Goal: Entertainment & Leisure: Consume media (video, audio)

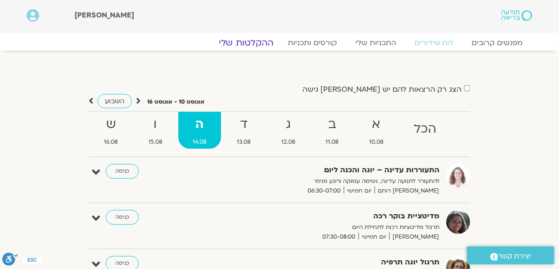
click at [261, 45] on link "ההקלטות שלי" at bounding box center [246, 42] width 77 height 11
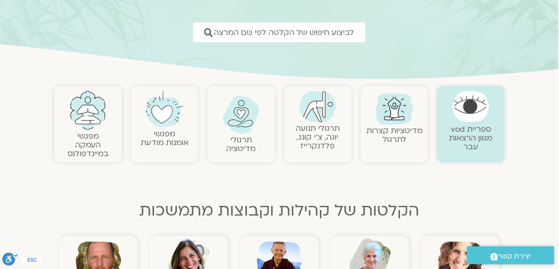
scroll to position [147, 0]
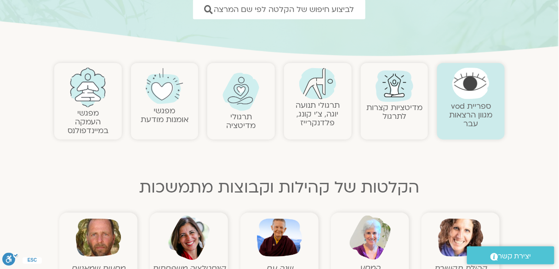
click at [322, 98] on img at bounding box center [318, 84] width 37 height 32
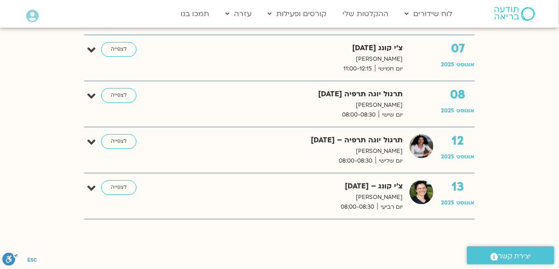
scroll to position [552, 0]
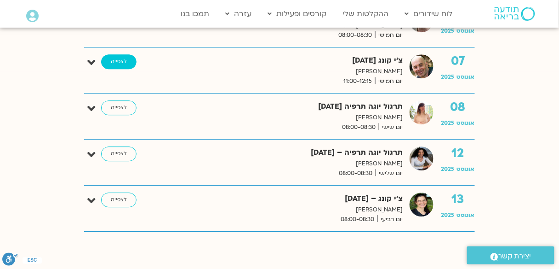
click at [116, 59] on link "לצפייה" at bounding box center [118, 61] width 35 height 15
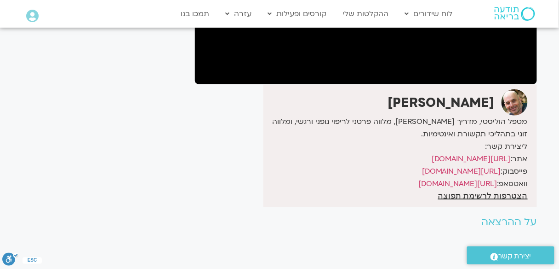
scroll to position [221, 0]
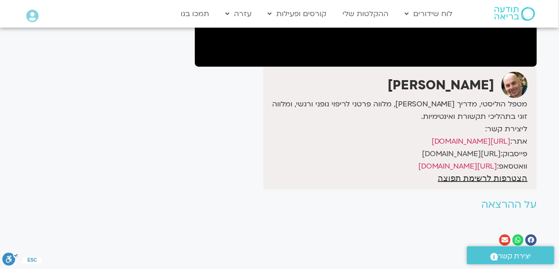
click at [438, 155] on link "https://www.facebook.com/ArielMayrose" at bounding box center [461, 154] width 79 height 10
